Goal: Task Accomplishment & Management: Manage account settings

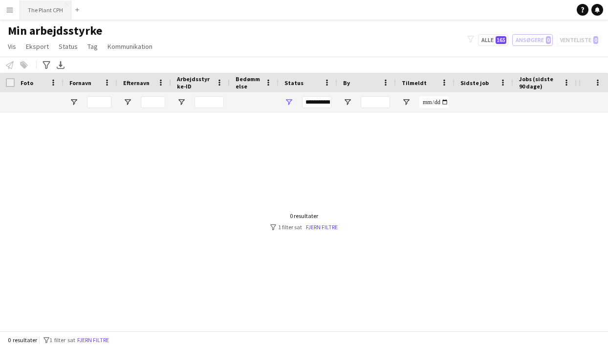
click at [51, 13] on button "The Plant CPH Luk" at bounding box center [45, 9] width 51 height 19
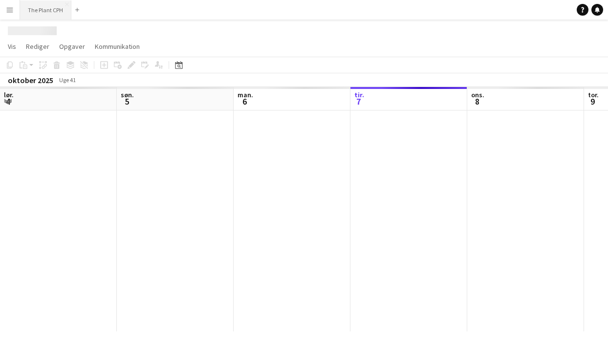
scroll to position [0, 234]
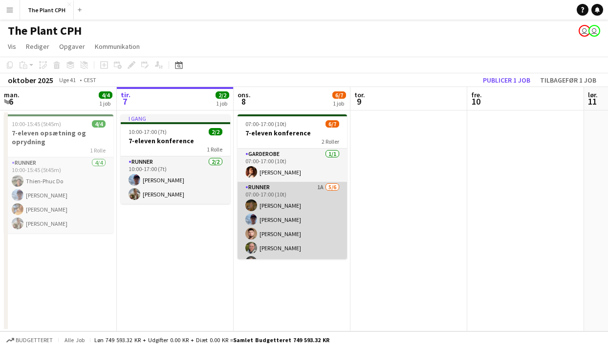
click at [294, 228] on app-card-role "Runner 1A [DATE] 07:00-17:00 (10t) [PERSON_NAME] [PERSON_NAME] [PERSON_NAME] [P…" at bounding box center [293, 234] width 110 height 104
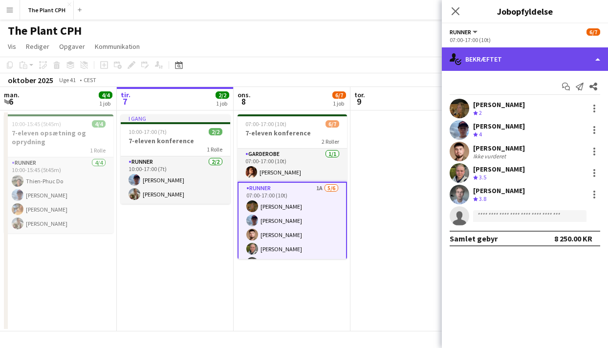
click at [488, 58] on div "single-neutral-actions-check-2 Bekræftet" at bounding box center [525, 58] width 166 height 23
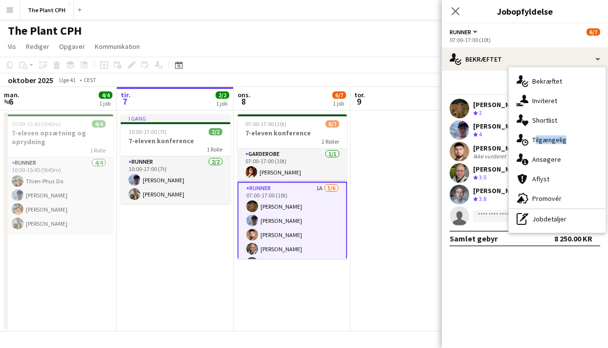
drag, startPoint x: 529, startPoint y: 148, endPoint x: 528, endPoint y: 155, distance: 7.4
click at [528, 155] on div "single-neutral-actions-check-2 Bekræftet single-neutral-actions-share-1 Inviter…" at bounding box center [557, 150] width 97 height 165
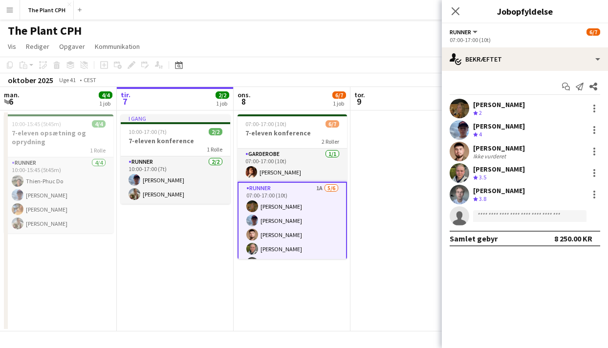
click at [513, 76] on div "Start chat Send notifikation Del [PERSON_NAME] Teamvurdering 2 [PERSON_NAME] Te…" at bounding box center [525, 162] width 166 height 183
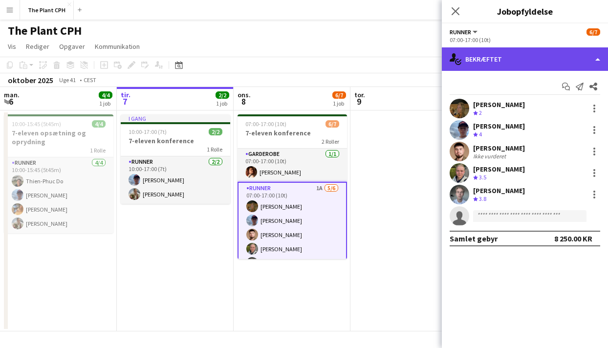
click at [518, 59] on div "single-neutral-actions-check-2 Bekræftet" at bounding box center [525, 58] width 166 height 23
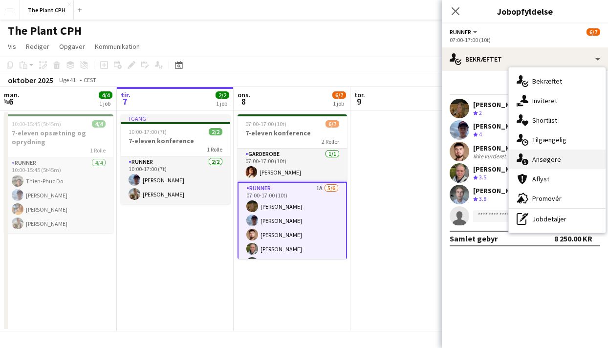
click at [555, 161] on span "Ansøgere" at bounding box center [547, 159] width 29 height 9
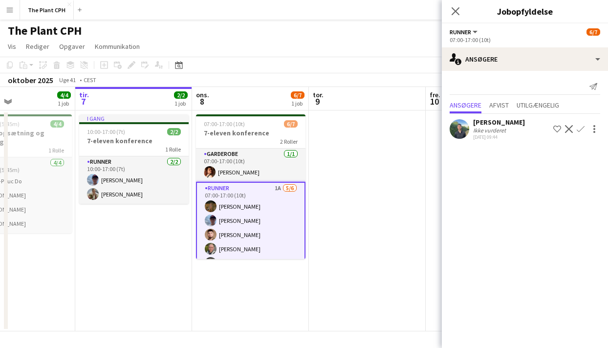
scroll to position [0, 276]
click at [462, 4] on div "Luk pop-in" at bounding box center [455, 11] width 27 height 23
click at [455, 10] on icon "Luk pop-in" at bounding box center [455, 10] width 9 height 9
